Goal: Task Accomplishment & Management: Use online tool/utility

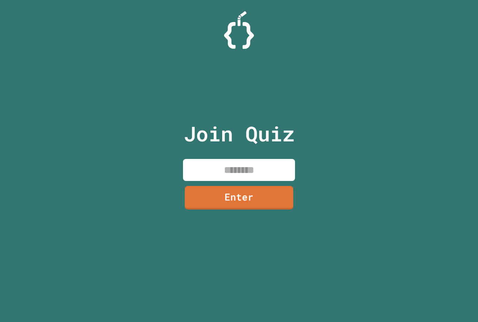
click at [227, 168] on input at bounding box center [239, 170] width 112 height 22
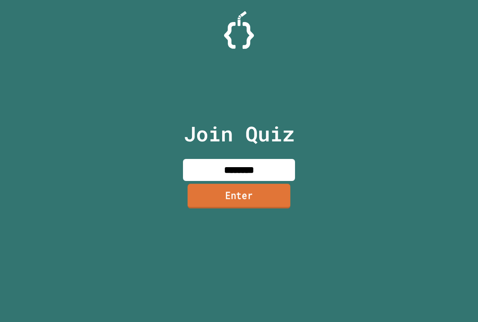
type input "********"
click at [243, 194] on link "Enter" at bounding box center [238, 196] width 103 height 25
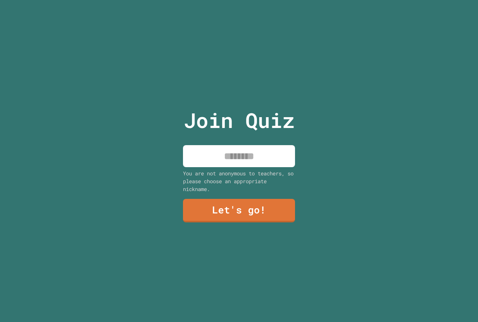
click at [251, 157] on input at bounding box center [239, 156] width 112 height 22
type input "*"
type input "*******"
click at [241, 209] on link "Let's go!" at bounding box center [239, 210] width 110 height 25
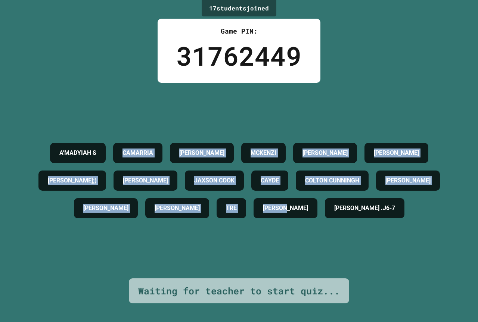
drag, startPoint x: 166, startPoint y: 110, endPoint x: 425, endPoint y: 224, distance: 282.9
click at [425, 222] on div "A'MADYIAH S CAMARRIA HANNAH S. MCKENZI BRAYLYN MORGAN ELI C ANDREW G;) NOAH T J…" at bounding box center [239, 180] width 440 height 83
click at [430, 222] on div "A'MADYIAH S CAMARRIA HANNAH S. MCKENZI BRAYLYN MORGAN ELI C ANDREW G;) NOAH T J…" at bounding box center [239, 180] width 440 height 83
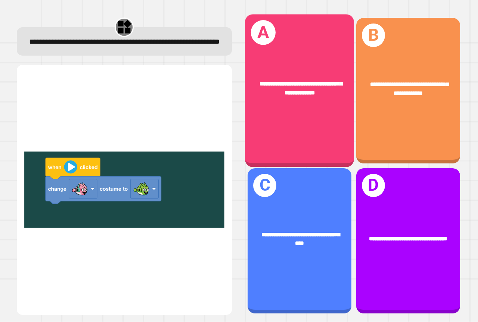
click at [290, 115] on div "**********" at bounding box center [299, 91] width 109 height 153
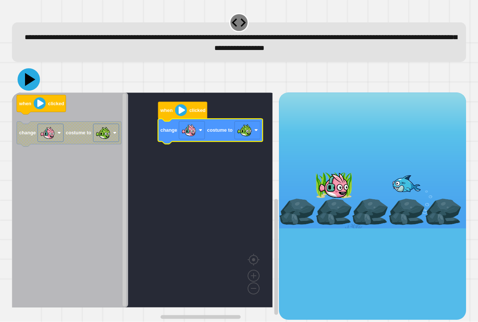
click at [25, 82] on icon at bounding box center [29, 79] width 22 height 22
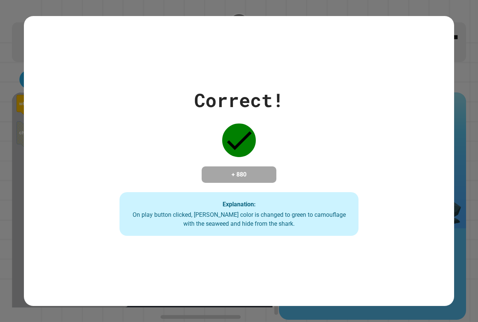
click at [247, 184] on div "Correct! + 880 Explanation: On play button clicked, Finley's color is changed t…" at bounding box center [239, 161] width 341 height 150
click at [249, 184] on div "Correct! + 880 Explanation: On play button clicked, Finley's color is changed t…" at bounding box center [239, 161] width 341 height 150
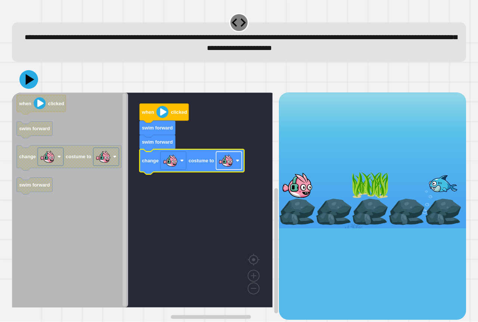
click at [231, 166] on image "Blockly Workspace" at bounding box center [225, 160] width 15 height 15
click at [23, 83] on icon at bounding box center [29, 79] width 22 height 22
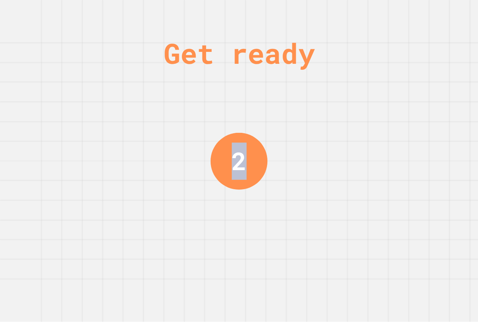
drag, startPoint x: 222, startPoint y: 156, endPoint x: 274, endPoint y: 157, distance: 52.3
click at [274, 157] on div "Get ready 2" at bounding box center [239, 161] width 478 height 322
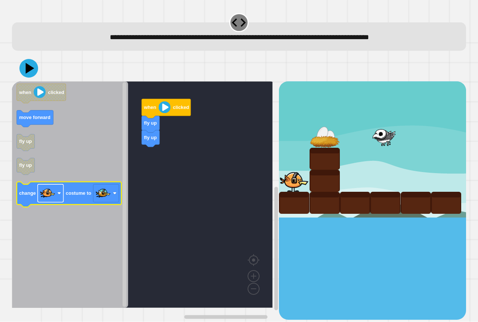
click at [54, 191] on image "Blockly Workspace" at bounding box center [47, 193] width 15 height 15
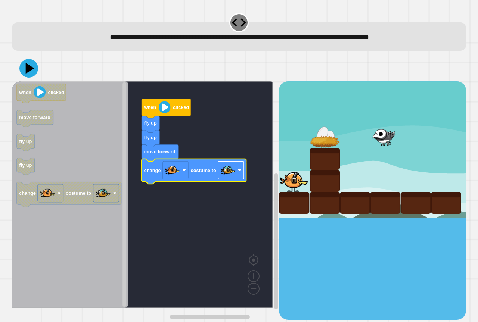
click at [239, 176] on rect "Blockly Workspace" at bounding box center [231, 171] width 26 height 18
click at [19, 66] on button at bounding box center [29, 68] width 22 height 22
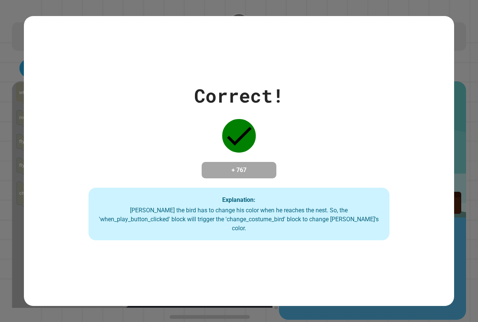
click at [215, 124] on div "Correct! + 767 Explanation: Ollie the bird has to change his color when he reac…" at bounding box center [239, 161] width 430 height 159
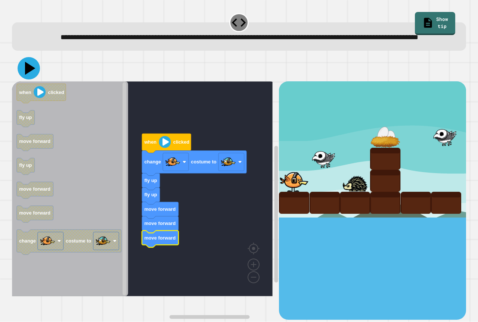
click at [29, 75] on icon at bounding box center [30, 68] width 10 height 13
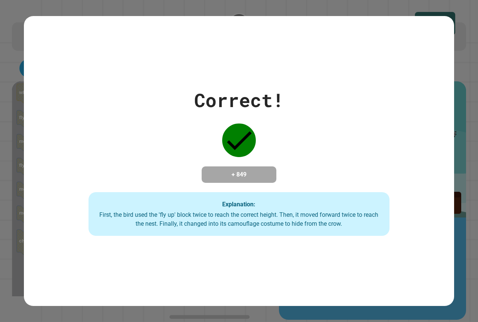
click at [32, 86] on div "Correct! + 849 Explanation: First, the bird used the 'fly up' block twice to re…" at bounding box center [239, 161] width 430 height 150
click at [45, 101] on div "Correct! + 849 Explanation: First, the bird used the 'fly up' block twice to re…" at bounding box center [239, 161] width 430 height 150
drag, startPoint x: 58, startPoint y: 109, endPoint x: 77, endPoint y: 112, distance: 19.3
click at [72, 116] on div "Correct! + 849 Explanation: First, the bird used the 'fly up' block twice to re…" at bounding box center [239, 161] width 430 height 150
drag, startPoint x: 77, startPoint y: 112, endPoint x: 61, endPoint y: 129, distance: 23.8
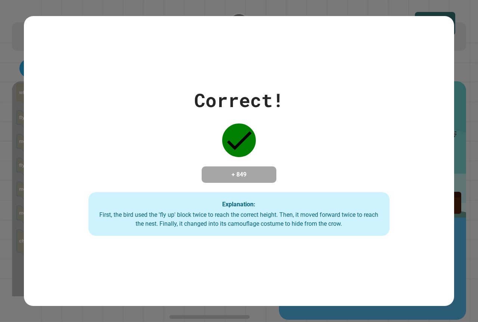
click at [72, 125] on div "Correct! + 849 Explanation: First, the bird used the 'fly up' block twice to re…" at bounding box center [239, 161] width 430 height 150
click at [65, 133] on div "Correct! + 849 Explanation: First, the bird used the 'fly up' block twice to re…" at bounding box center [239, 161] width 430 height 150
drag, startPoint x: 58, startPoint y: 138, endPoint x: 83, endPoint y: 145, distance: 26.4
click at [83, 145] on div "Correct! + 849 Explanation: First, the bird used the 'fly up' block twice to re…" at bounding box center [239, 161] width 430 height 150
click at [102, 149] on div "Correct! + 849 Explanation: First, the bird used the 'fly up' block twice to re…" at bounding box center [239, 161] width 430 height 150
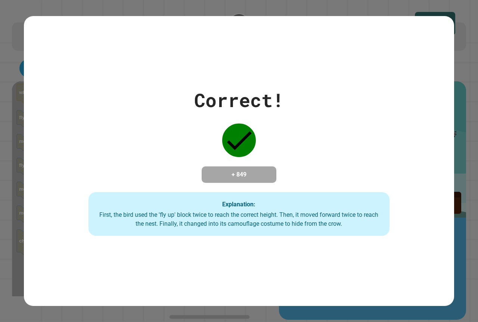
drag, startPoint x: 102, startPoint y: 149, endPoint x: 133, endPoint y: 138, distance: 33.2
click at [133, 138] on div "Correct! + 849 Explanation: First, the bird used the 'fly up' block twice to re…" at bounding box center [239, 161] width 430 height 150
click at [161, 131] on div "Correct! + 849 Explanation: First, the bird used the 'fly up' block twice to re…" at bounding box center [239, 161] width 430 height 150
drag, startPoint x: 161, startPoint y: 131, endPoint x: 173, endPoint y: 127, distance: 12.5
click at [163, 130] on div "Correct! + 849 Explanation: First, the bird used the 'fly up' block twice to re…" at bounding box center [239, 161] width 430 height 150
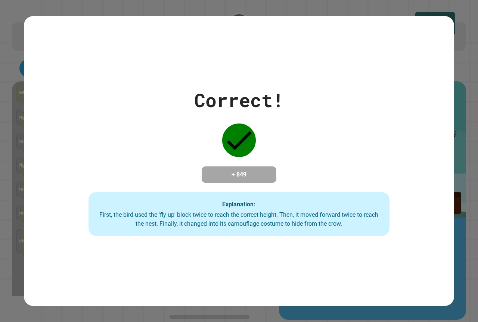
click at [181, 125] on div "Correct! + 849 Explanation: First, the bird used the 'fly up' block twice to re…" at bounding box center [239, 161] width 430 height 150
drag, startPoint x: 212, startPoint y: 128, endPoint x: 220, endPoint y: 128, distance: 7.5
click at [213, 128] on div "Correct! + 849 Explanation: First, the bird used the 'fly up' block twice to re…" at bounding box center [239, 161] width 430 height 150
click at [196, 111] on div "Correct! + 849 Explanation: First, the bird used the 'fly up' block twice to re…" at bounding box center [239, 161] width 430 height 150
drag, startPoint x: 198, startPoint y: 114, endPoint x: 179, endPoint y: 135, distance: 28.6
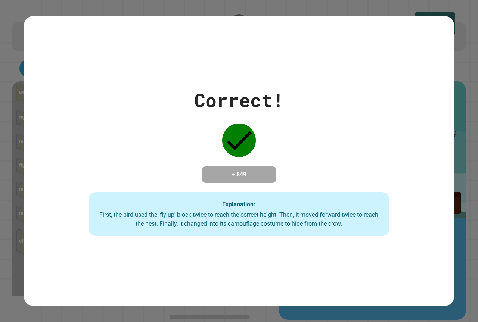
drag, startPoint x: 248, startPoint y: 149, endPoint x: 256, endPoint y: 142, distance: 11.1
click at [249, 149] on div "Correct! + 849 Explanation: First, the bird used the 'fly up' block twice to re…" at bounding box center [239, 161] width 430 height 150
click at [257, 142] on div "Correct! + 849 Explanation: First, the bird used the 'fly up' block twice to re…" at bounding box center [239, 161] width 430 height 150
click at [239, 124] on icon at bounding box center [239, 141] width 34 height 34
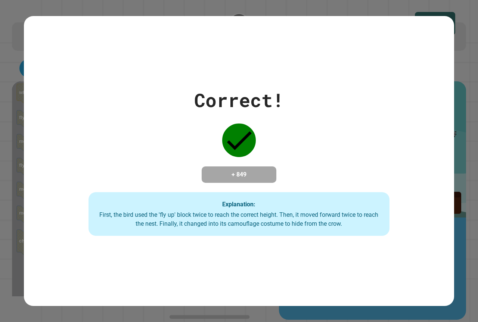
click at [231, 124] on icon at bounding box center [239, 141] width 34 height 34
click at [233, 124] on icon at bounding box center [239, 141] width 34 height 34
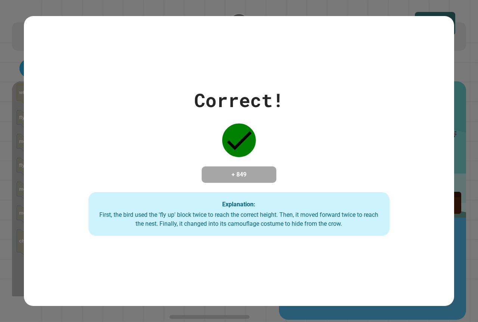
click at [234, 124] on icon at bounding box center [239, 141] width 34 height 34
drag, startPoint x: 234, startPoint y: 124, endPoint x: 229, endPoint y: 133, distance: 10.3
click at [229, 133] on icon at bounding box center [239, 141] width 34 height 34
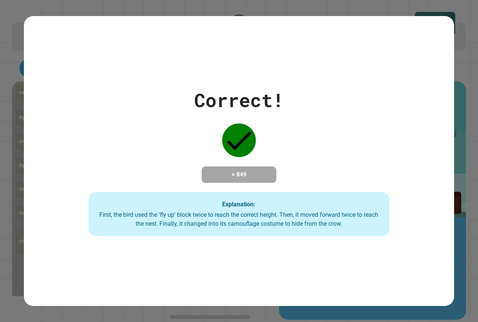
drag, startPoint x: 210, startPoint y: 190, endPoint x: 296, endPoint y: 158, distance: 91.6
click at [296, 158] on div "Correct! + 849 Explanation: First, the bird used the 'fly up' block twice to re…" at bounding box center [239, 161] width 430 height 150
click at [329, 138] on div "Correct! + 849 Explanation: First, the bird used the 'fly up' block twice to re…" at bounding box center [239, 161] width 430 height 150
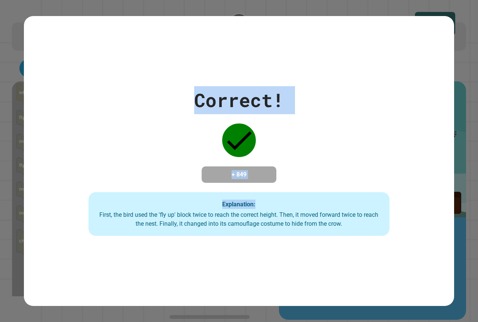
drag, startPoint x: 329, startPoint y: 138, endPoint x: 310, endPoint y: 138, distance: 19.0
click at [320, 137] on div "Correct! + 849 Explanation: First, the bird used the 'fly up' block twice to re…" at bounding box center [239, 161] width 430 height 150
click at [379, 116] on div "Correct! + 849 Explanation: First, the bird used the 'fly up' block twice to re…" at bounding box center [239, 161] width 430 height 150
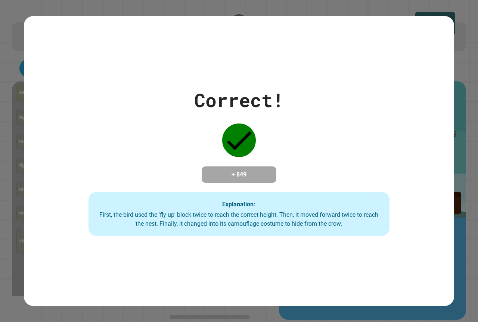
click at [379, 115] on div "Correct! + 849 Explanation: First, the bird used the 'fly up' block twice to re…" at bounding box center [239, 161] width 430 height 150
click at [386, 109] on div "Correct! + 849 Explanation: First, the bird used the 'fly up' block twice to re…" at bounding box center [239, 161] width 430 height 150
click at [385, 106] on div "Correct! + 849 Explanation: First, the bird used the 'fly up' block twice to re…" at bounding box center [239, 161] width 430 height 150
click at [384, 104] on div "Correct! + 849 Explanation: First, the bird used the 'fly up' block twice to re…" at bounding box center [239, 161] width 430 height 150
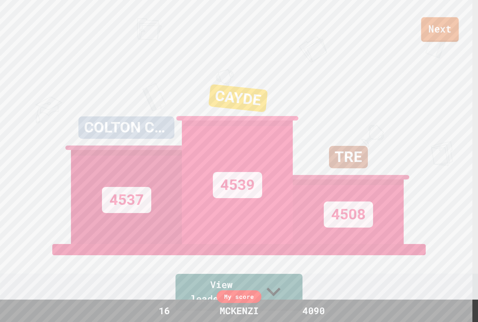
click at [434, 27] on link "Next" at bounding box center [440, 29] width 38 height 25
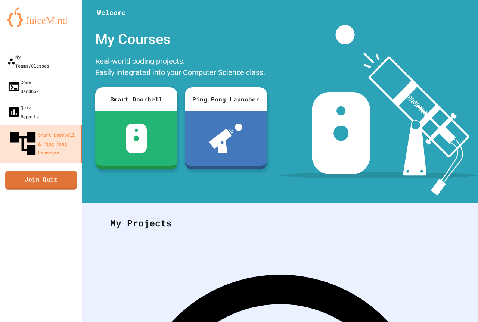
click at [61, 171] on link "Join Quiz" at bounding box center [41, 180] width 72 height 19
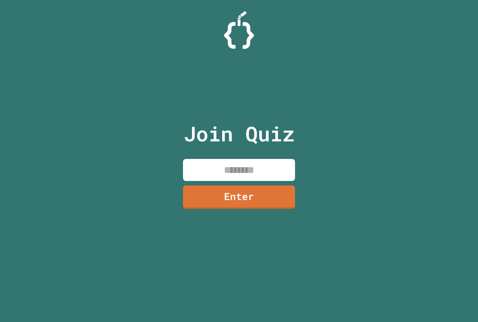
click at [223, 171] on input at bounding box center [239, 170] width 112 height 22
type input "********"
click at [239, 195] on link "Enter" at bounding box center [239, 196] width 114 height 25
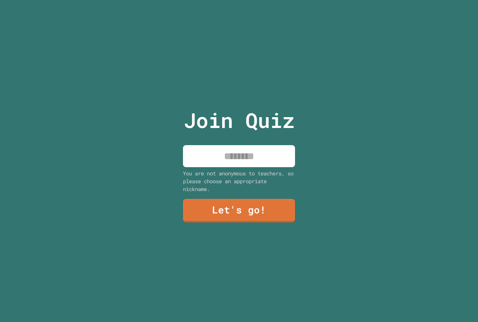
click at [284, 154] on input at bounding box center [239, 156] width 112 height 22
type input "*****"
drag, startPoint x: 254, startPoint y: 222, endPoint x: 265, endPoint y: 209, distance: 17.2
click at [265, 209] on div "Join Quiz ***** You are not anonymous to teachers, so please choose an appropri…" at bounding box center [239, 161] width 126 height 322
click at [265, 209] on link "Let's go!" at bounding box center [238, 210] width 109 height 25
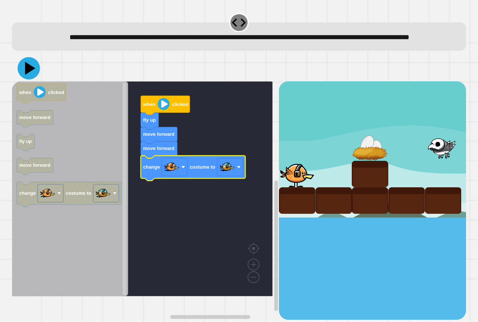
click at [34, 77] on icon at bounding box center [29, 68] width 22 height 22
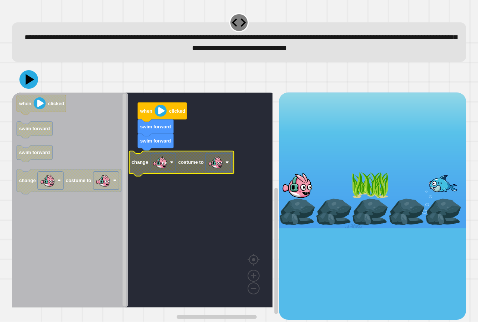
click at [216, 169] on image "Blockly Workspace" at bounding box center [215, 162] width 15 height 15
click at [32, 81] on icon at bounding box center [30, 79] width 10 height 13
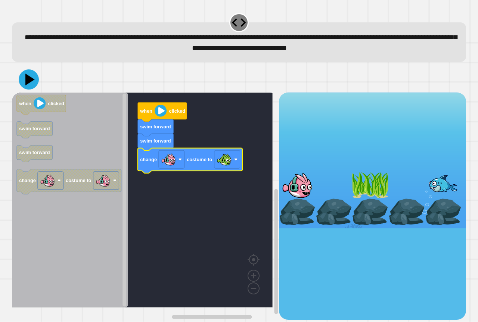
click at [28, 84] on icon at bounding box center [29, 80] width 9 height 12
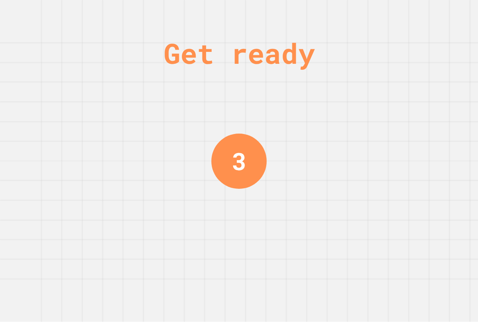
click at [212, 213] on div "Get ready 3" at bounding box center [239, 161] width 56 height 322
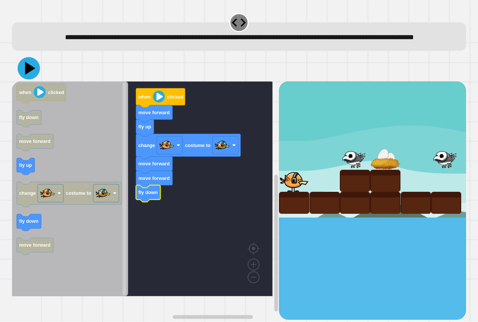
click at [27, 75] on icon at bounding box center [30, 68] width 10 height 13
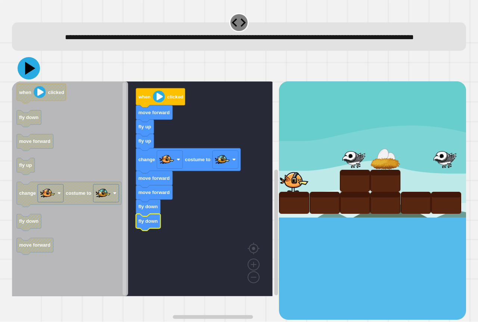
click at [27, 79] on icon at bounding box center [29, 68] width 22 height 22
click at [23, 75] on div at bounding box center [239, 68] width 454 height 26
click at [29, 75] on icon at bounding box center [30, 68] width 10 height 13
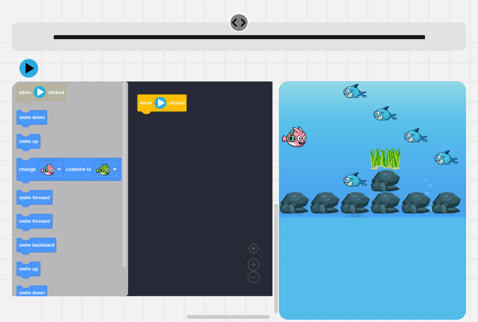
click at [37, 220] on icon "Blockly Workspace" at bounding box center [70, 188] width 116 height 215
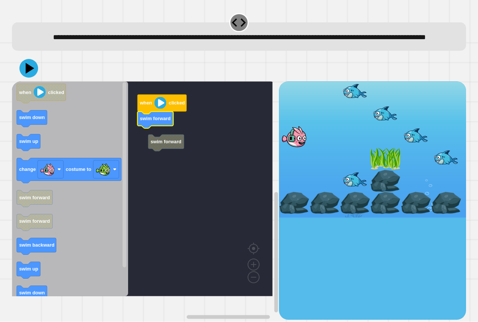
click at [134, 134] on rect "Blockly Workspace" at bounding box center [142, 188] width 260 height 215
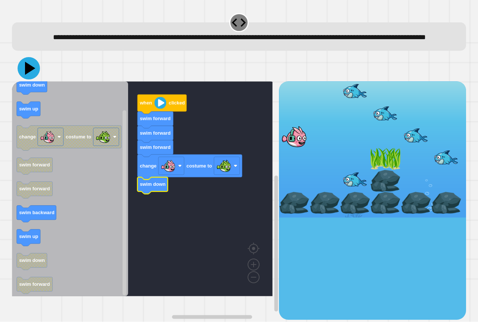
click at [33, 79] on icon at bounding box center [29, 68] width 22 height 22
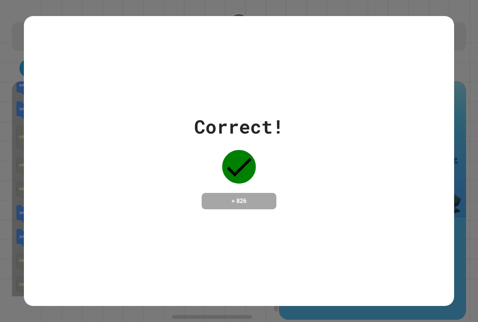
drag, startPoint x: 194, startPoint y: 191, endPoint x: 184, endPoint y: 191, distance: 10.1
click at [189, 191] on div "Correct! + 826" at bounding box center [239, 161] width 430 height 97
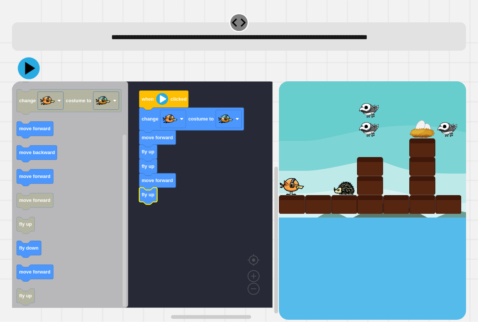
click at [27, 78] on icon at bounding box center [29, 68] width 22 height 22
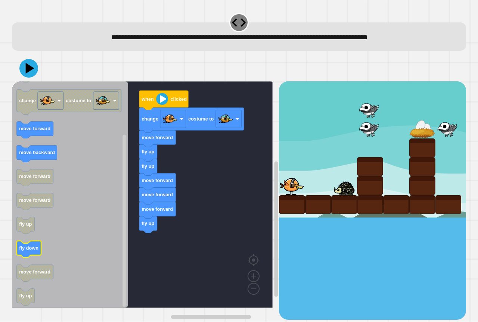
click at [30, 249] on text "fly down" at bounding box center [28, 249] width 19 height 6
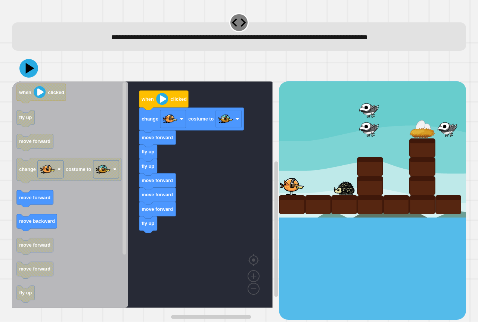
click at [102, 182] on icon "when clicked fly up move forward change costume to move forward move backward m…" at bounding box center [70, 194] width 116 height 226
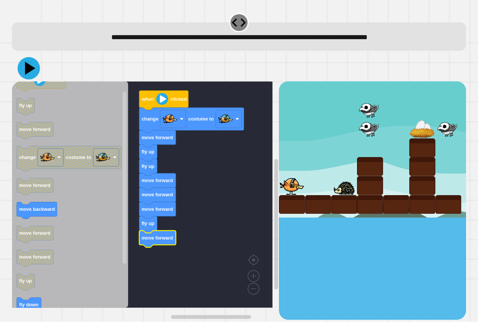
click at [28, 66] on icon at bounding box center [29, 68] width 22 height 22
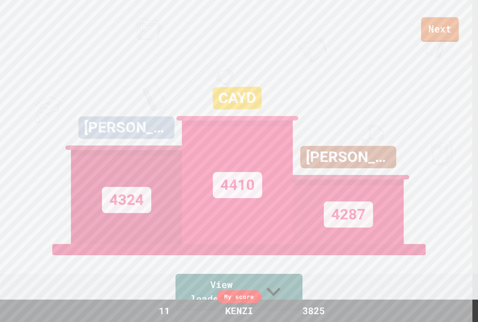
click at [428, 24] on link "Next" at bounding box center [440, 29] width 38 height 25
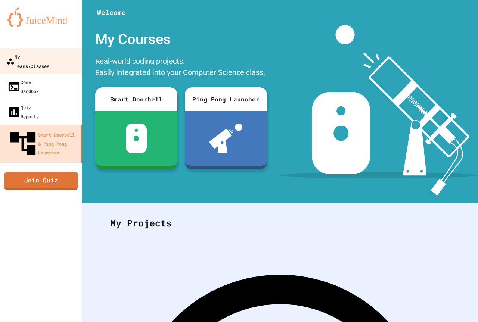
click at [37, 56] on div "My Teams/Classes" at bounding box center [27, 61] width 43 height 18
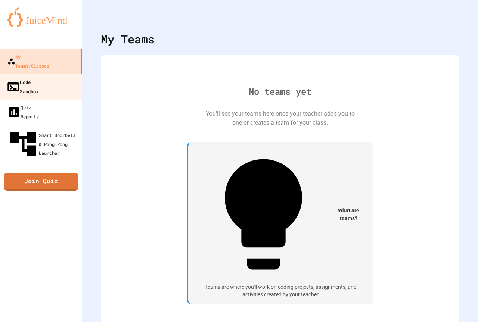
click at [39, 77] on div "Code Sandbox" at bounding box center [22, 86] width 32 height 18
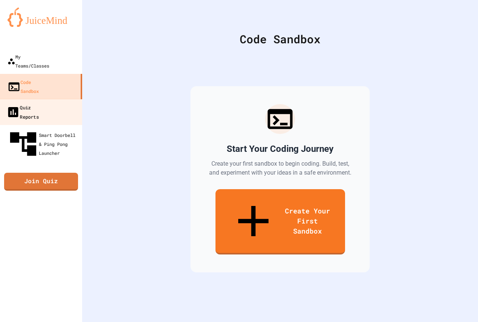
click at [46, 99] on link "Quiz Reports" at bounding box center [41, 112] width 85 height 26
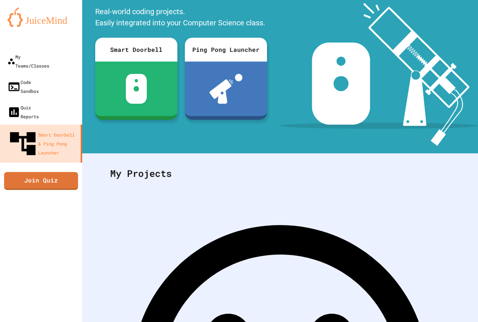
scroll to position [52, 0]
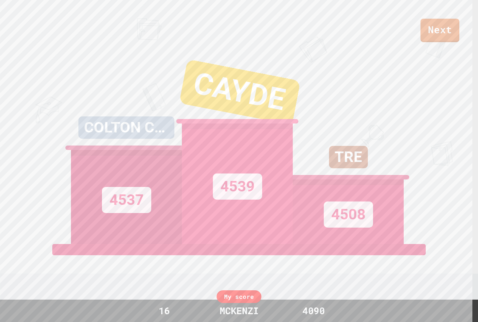
click at [419, 22] on div "Next" at bounding box center [239, 21] width 478 height 42
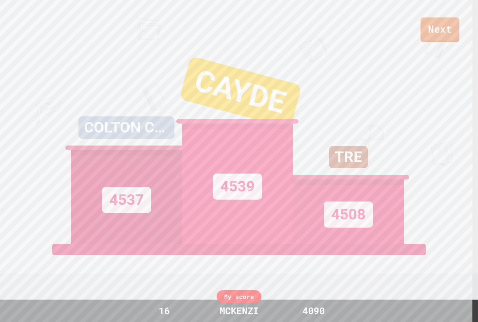
click at [421, 22] on div "Next" at bounding box center [239, 21] width 478 height 42
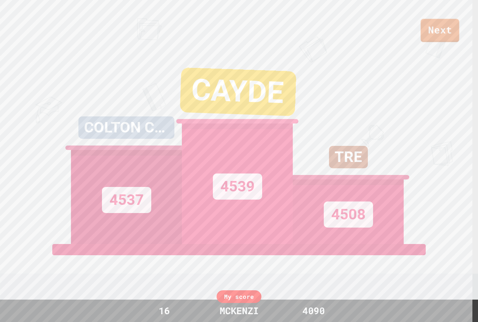
click at [431, 29] on link "Next" at bounding box center [439, 31] width 38 height 24
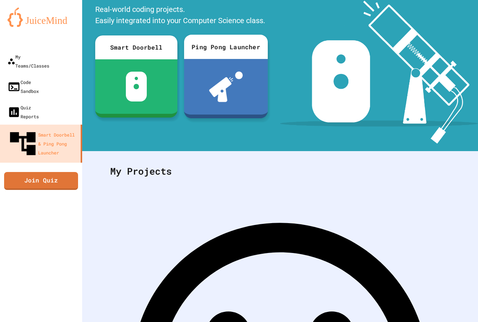
scroll to position [52, 0]
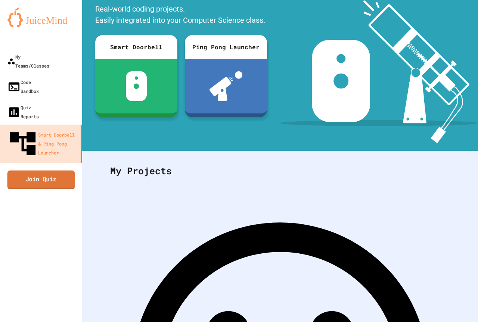
click at [65, 170] on link "Join Quiz" at bounding box center [41, 179] width 68 height 19
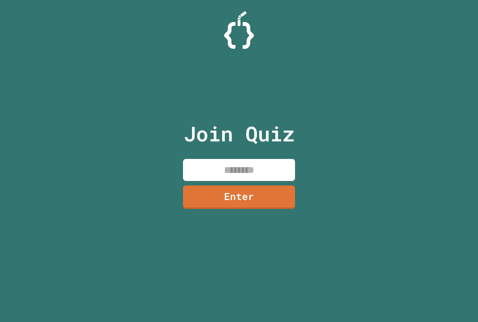
click at [219, 165] on input at bounding box center [239, 170] width 112 height 22
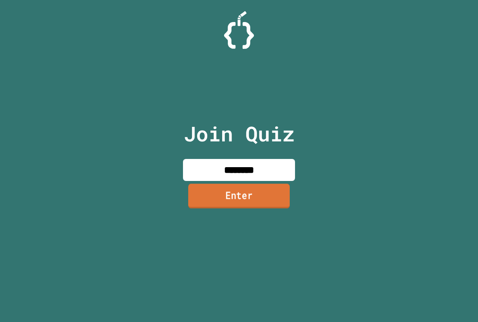
type input "********"
click at [279, 198] on link "Enter" at bounding box center [238, 196] width 101 height 25
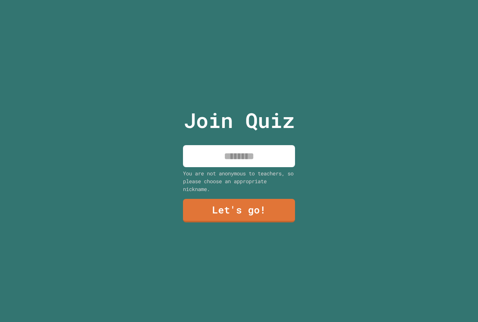
click at [285, 159] on input at bounding box center [239, 156] width 112 height 22
type input "*****"
click at [251, 200] on link "Let's go!" at bounding box center [239, 209] width 109 height 25
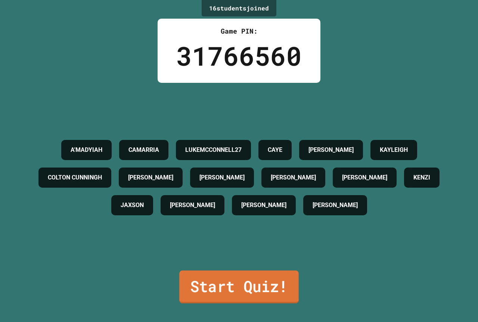
click at [245, 279] on link "Start Quiz!" at bounding box center [238, 287] width 119 height 33
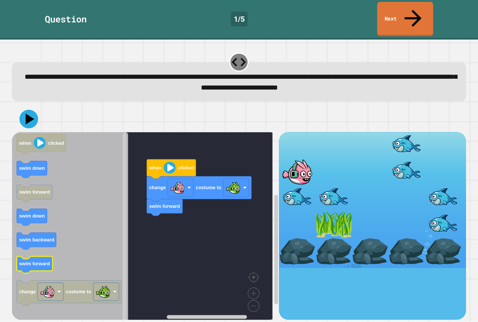
click at [39, 261] on text "swim forward" at bounding box center [34, 264] width 31 height 6
drag, startPoint x: 291, startPoint y: 152, endPoint x: 346, endPoint y: 161, distance: 56.4
click at [346, 161] on div at bounding box center [372, 200] width 187 height 136
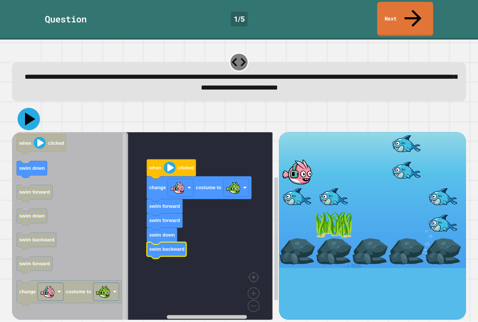
click at [26, 113] on icon at bounding box center [30, 119] width 10 height 13
drag, startPoint x: 33, startPoint y: 102, endPoint x: 40, endPoint y: 103, distance: 6.9
click at [34, 108] on icon at bounding box center [29, 119] width 22 height 22
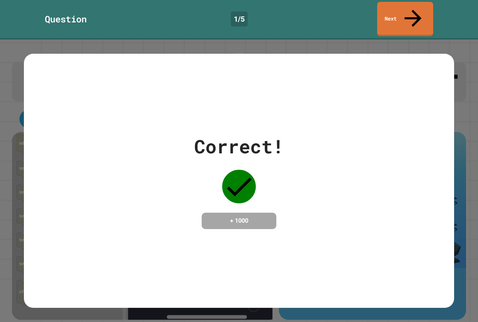
click at [316, 160] on div "Correct! + 1000" at bounding box center [239, 180] width 430 height 97
click at [425, 6] on link "Next" at bounding box center [404, 18] width 53 height 36
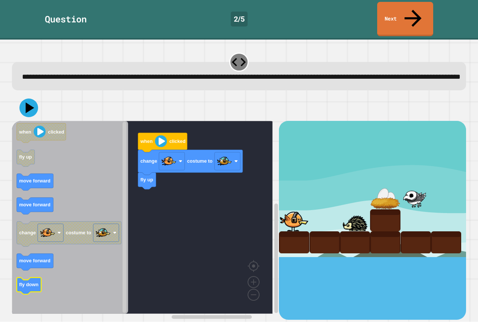
click at [25, 283] on icon "Blockly Workspace" at bounding box center [29, 286] width 25 height 17
click at [43, 267] on icon "Blockly Workspace" at bounding box center [70, 217] width 116 height 193
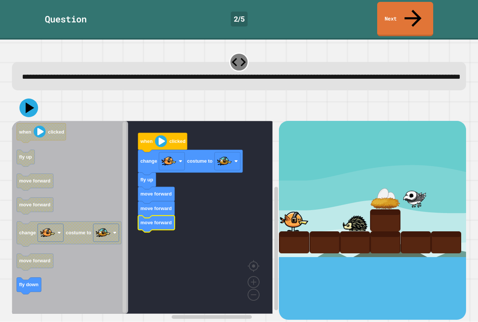
click at [160, 139] on image "Blockly Workspace" at bounding box center [161, 141] width 12 height 12
click at [29, 103] on icon at bounding box center [30, 107] width 10 height 13
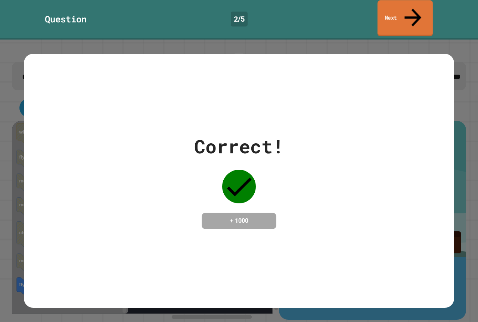
click at [387, 14] on link "Next" at bounding box center [404, 18] width 55 height 36
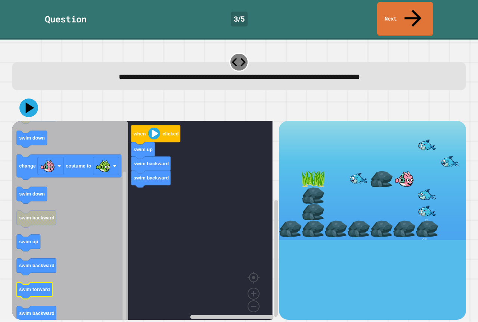
click at [44, 282] on icon "Blockly Workspace" at bounding box center [35, 290] width 36 height 17
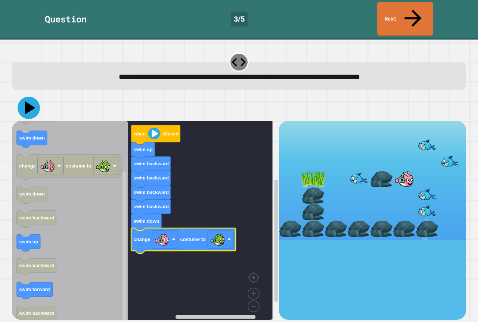
click at [28, 97] on icon at bounding box center [29, 108] width 22 height 22
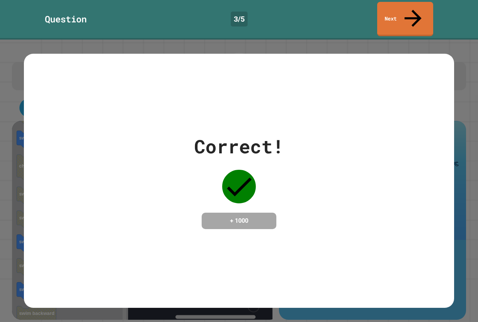
click at [233, 170] on icon at bounding box center [239, 187] width 34 height 34
drag, startPoint x: 279, startPoint y: 172, endPoint x: 336, endPoint y: 175, distance: 57.2
click at [299, 175] on div "Correct! + 1000" at bounding box center [239, 180] width 430 height 97
click at [337, 175] on div "Correct! + 1000" at bounding box center [239, 180] width 430 height 97
click at [357, 162] on div "Correct! + 1000" at bounding box center [239, 180] width 430 height 97
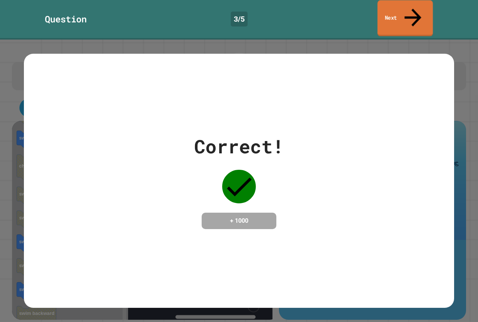
click at [395, 12] on link "Next" at bounding box center [404, 18] width 55 height 36
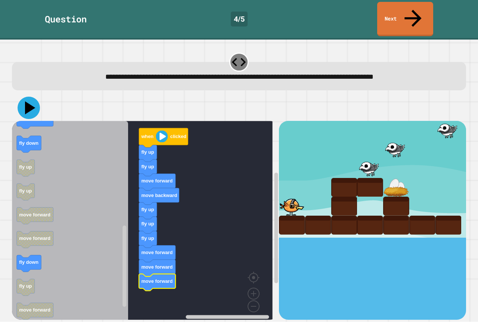
click at [23, 97] on icon at bounding box center [29, 108] width 22 height 22
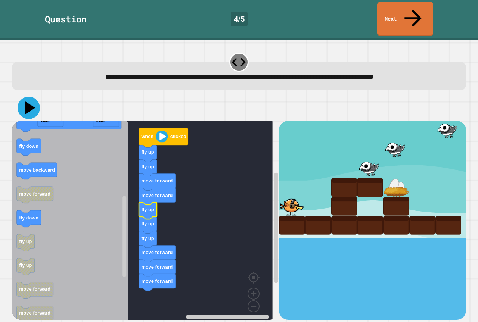
click at [25, 99] on icon at bounding box center [29, 108] width 22 height 22
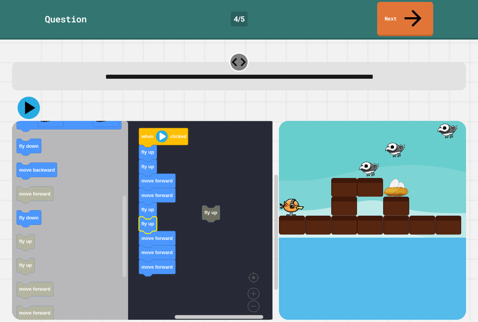
click at [31, 97] on icon at bounding box center [29, 108] width 22 height 22
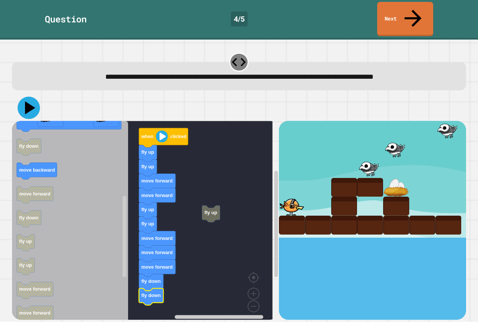
click at [28, 101] on icon at bounding box center [30, 107] width 10 height 13
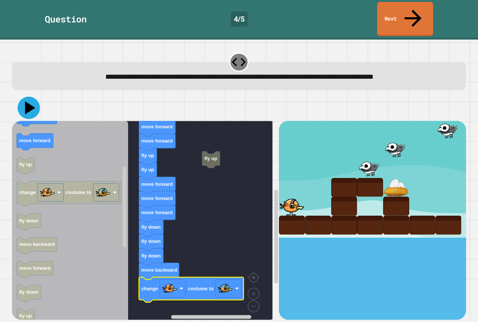
click at [31, 98] on icon at bounding box center [29, 108] width 22 height 22
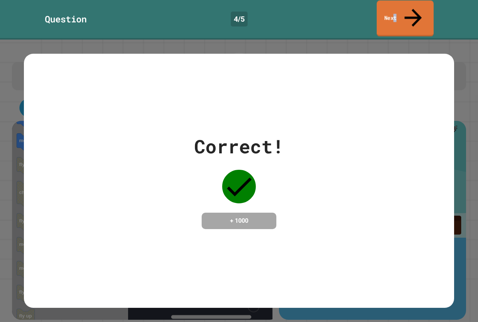
click at [402, 13] on link "Next" at bounding box center [405, 18] width 57 height 36
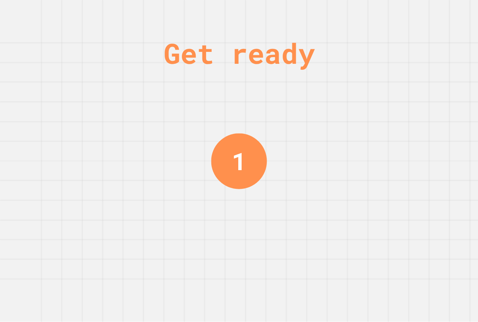
drag, startPoint x: 322, startPoint y: 64, endPoint x: 333, endPoint y: 62, distance: 11.4
click at [328, 62] on div "Get ready 1" at bounding box center [239, 161] width 478 height 322
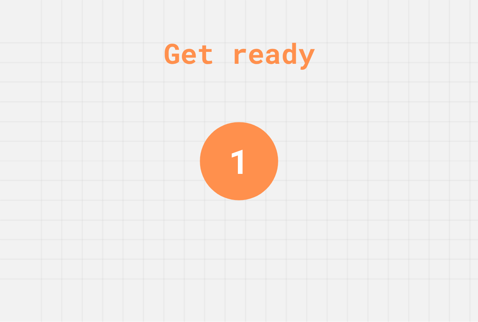
drag, startPoint x: 365, startPoint y: 64, endPoint x: 369, endPoint y: 64, distance: 3.8
click at [369, 64] on div "Get ready 1" at bounding box center [239, 161] width 478 height 322
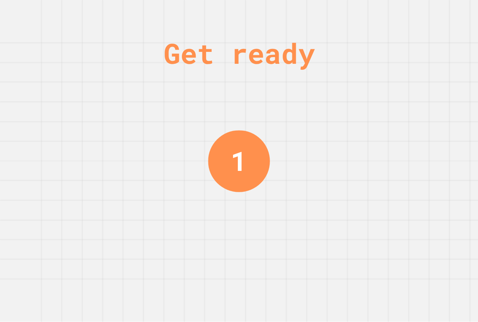
click at [422, 69] on div "Get ready 1" at bounding box center [239, 161] width 478 height 322
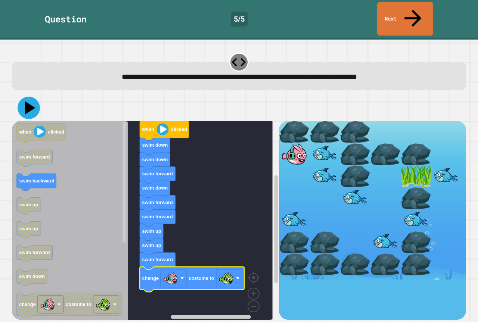
click at [27, 97] on icon at bounding box center [29, 108] width 22 height 22
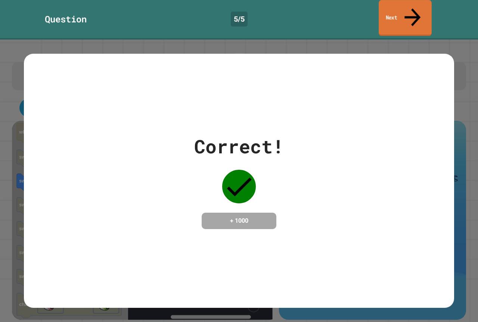
click at [391, 11] on link "Next" at bounding box center [404, 18] width 53 height 36
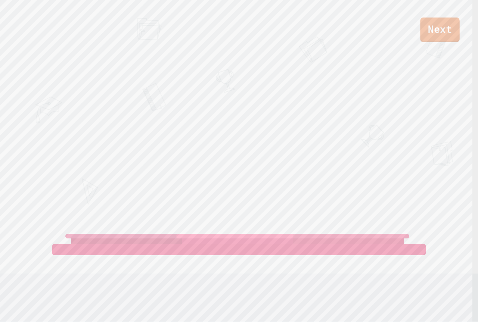
click at [434, 28] on link "Next" at bounding box center [439, 30] width 39 height 25
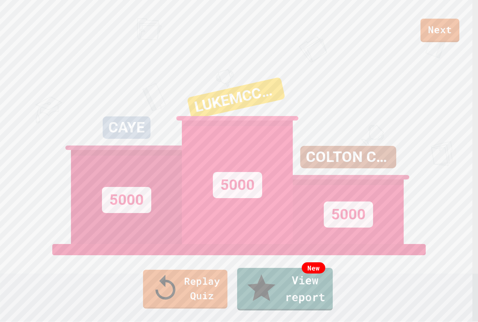
drag, startPoint x: 232, startPoint y: 198, endPoint x: 242, endPoint y: 188, distance: 13.7
